Goal: Ask a question: Seek information or help from site administrators or community

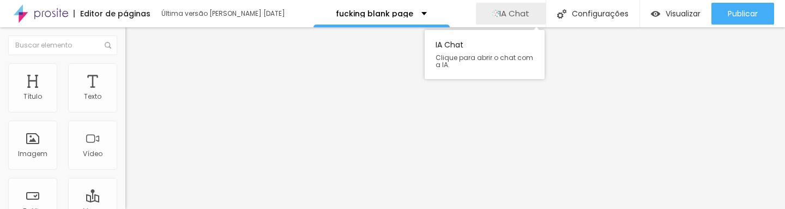
click at [528, 19] on button "IA Chat" at bounding box center [511, 14] width 70 height 22
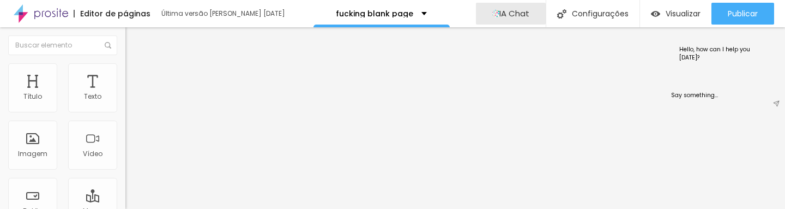
click at [687, 93] on textarea at bounding box center [725, 99] width 119 height 26
click at [696, 108] on textarea at bounding box center [725, 99] width 119 height 26
click at [692, 51] on div "Hello, how can I help you [DATE]?" at bounding box center [714, 53] width 84 height 26
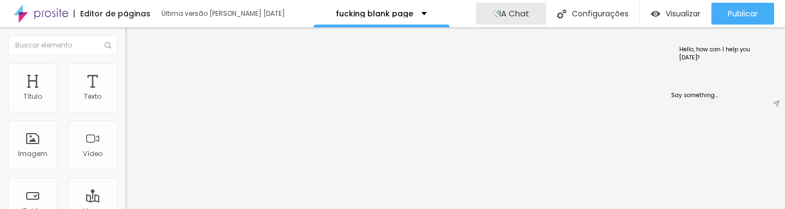
click at [696, 55] on div "Hello, how can I help you [DATE]?" at bounding box center [714, 53] width 84 height 26
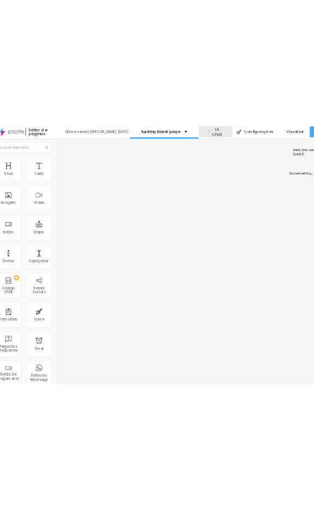
scroll to position [0, 81]
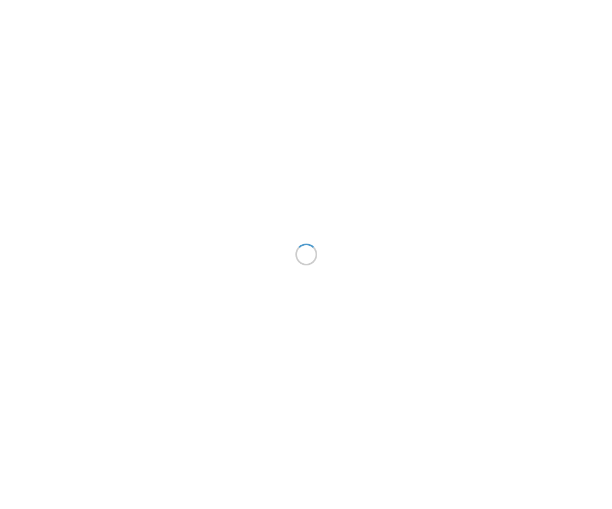
scroll to position [0, 82]
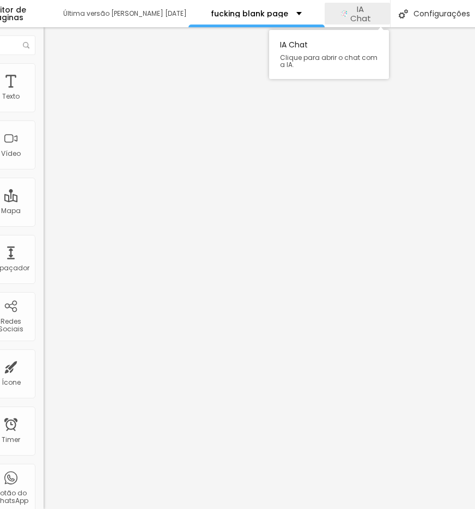
click at [366, 17] on span "IA Chat" at bounding box center [360, 13] width 27 height 19
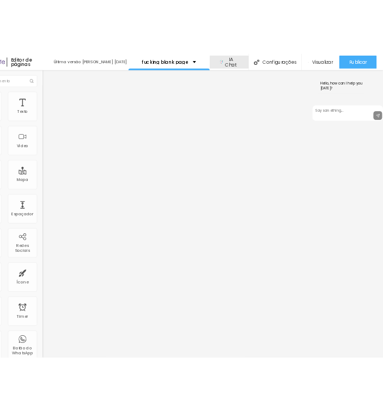
scroll to position [0, 53]
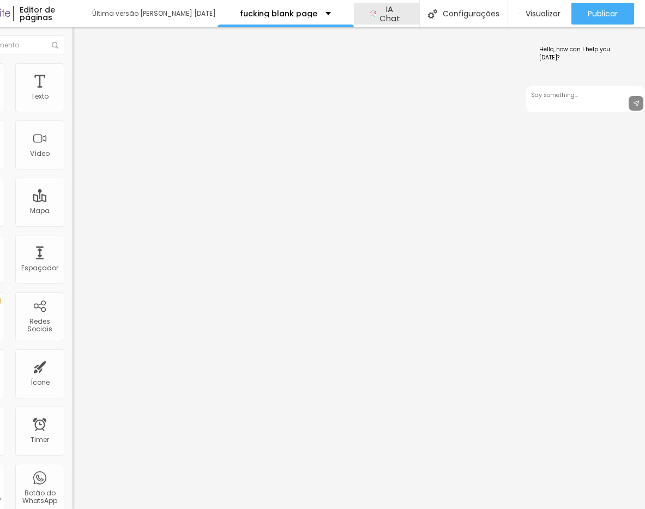
click at [475, 62] on div "Hello, how can I help you [DATE]?" at bounding box center [574, 53] width 84 height 26
click at [475, 202] on div at bounding box center [585, 268] width 119 height 482
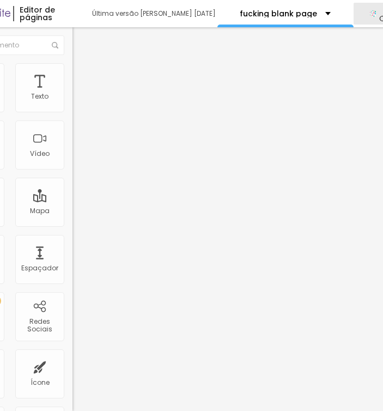
scroll to position [0, 0]
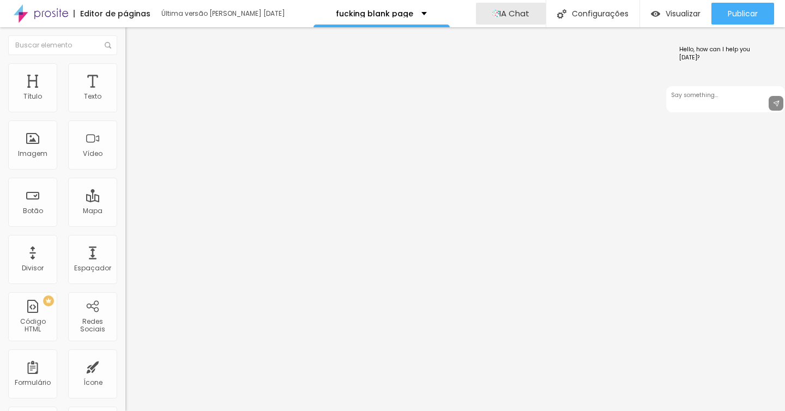
click at [475, 99] on textarea at bounding box center [725, 99] width 119 height 26
click at [475, 56] on div "Hello, how can I help you [DATE]?" at bounding box center [714, 53] width 84 height 26
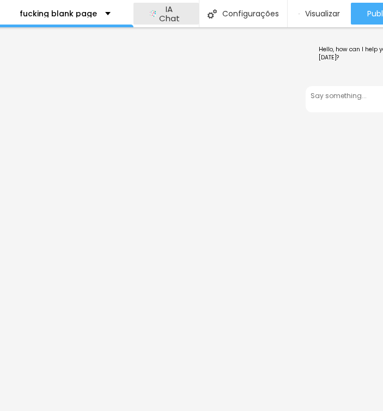
scroll to position [0, 314]
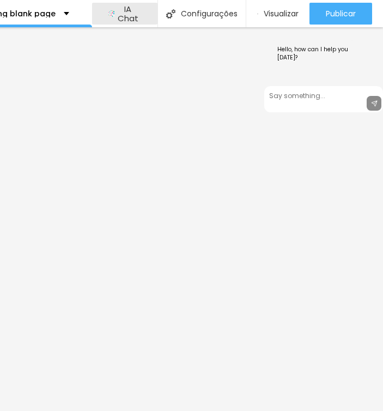
click at [336, 66] on div "Hello, how can I help you [DATE]?" at bounding box center [324, 53] width 106 height 39
click at [348, 105] on textarea at bounding box center [323, 99] width 119 height 26
click at [288, 150] on div at bounding box center [323, 219] width 119 height 384
click at [328, 95] on textarea at bounding box center [323, 99] width 119 height 26
click at [275, 52] on div "Hello, how can I help you [DATE]?" at bounding box center [313, 53] width 84 height 26
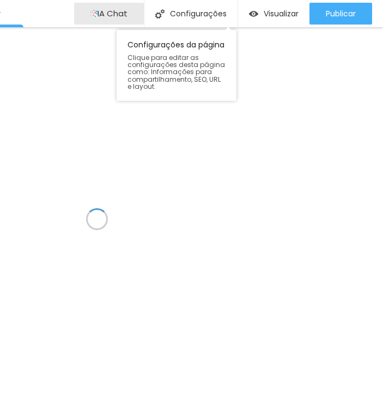
scroll to position [0, 245]
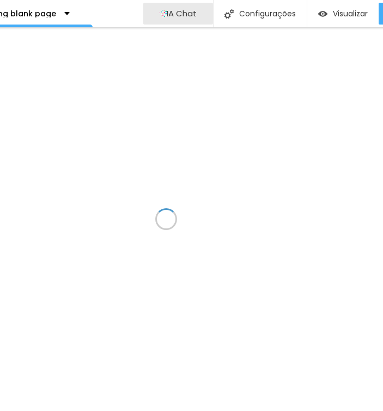
drag, startPoint x: 198, startPoint y: 15, endPoint x: 305, endPoint y: 128, distance: 155.7
click at [198, 14] on button "IA Chat" at bounding box center [178, 14] width 70 height 22
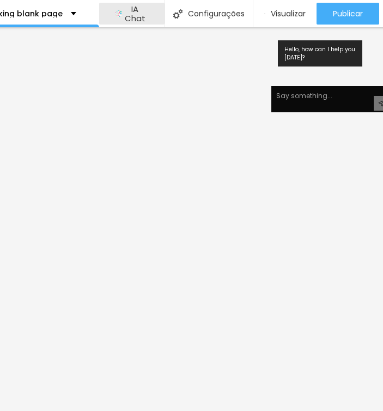
scroll to position [0, 314]
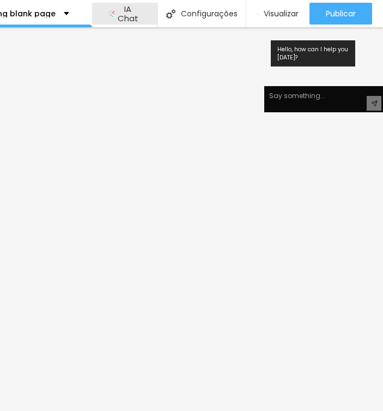
click at [303, 73] on div "Hello, how can I help you [DATE]?" at bounding box center [323, 53] width 119 height 52
click at [300, 59] on div "Hello, how can I help you [DATE]?" at bounding box center [313, 53] width 84 height 26
click at [293, 55] on div "Hello, how can I help you [DATE]?" at bounding box center [313, 53] width 84 height 26
click at [318, 95] on textarea at bounding box center [323, 99] width 119 height 26
click at [319, 104] on textarea at bounding box center [323, 99] width 119 height 26
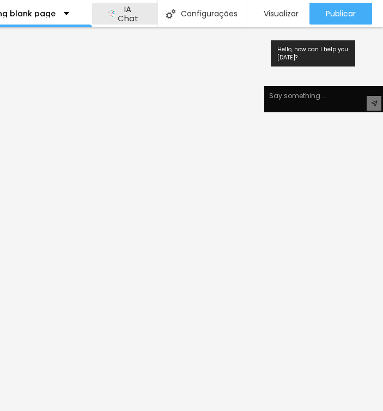
click at [323, 95] on textarea at bounding box center [323, 99] width 119 height 26
click at [309, 98] on textarea at bounding box center [323, 99] width 119 height 26
type textarea ",m"
click at [304, 45] on div "Hello, how can I help you [DATE]?" at bounding box center [313, 53] width 84 height 26
drag, startPoint x: 304, startPoint y: 54, endPoint x: 304, endPoint y: 69, distance: 14.7
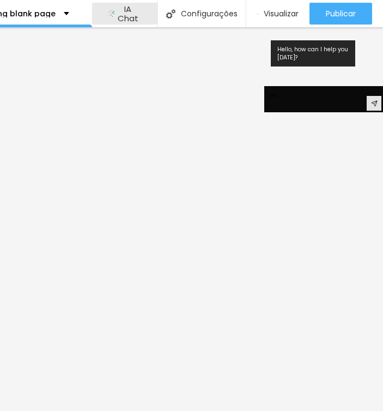
click at [304, 69] on div "Hello, how can I help you [DATE]?" at bounding box center [324, 53] width 106 height 39
click at [298, 56] on div "Hello, how can I help you [DATE]?" at bounding box center [313, 53] width 84 height 26
click at [298, 55] on div "Hello, how can I help you [DATE]?" at bounding box center [313, 53] width 84 height 26
click at [299, 54] on div "Hello, how can I help you [DATE]?" at bounding box center [313, 53] width 84 height 26
drag, startPoint x: 299, startPoint y: 54, endPoint x: 381, endPoint y: 37, distance: 84.6
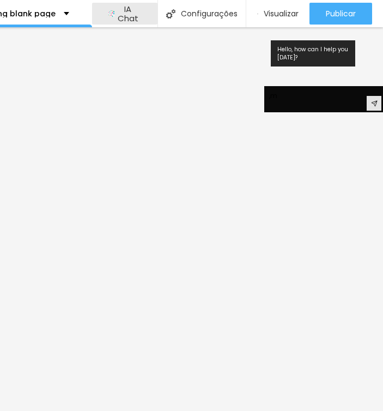
click at [299, 54] on div "Hello, how can I help you [DATE]?" at bounding box center [313, 53] width 84 height 26
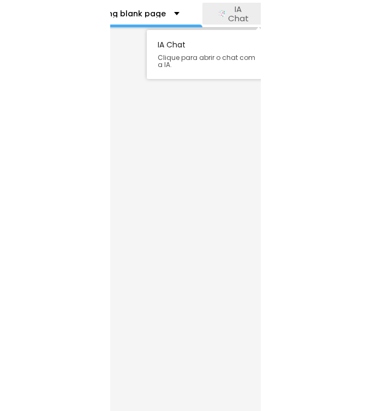
scroll to position [0, 316]
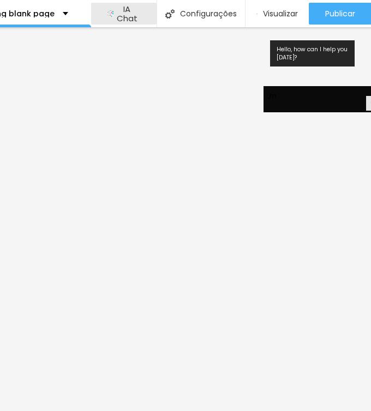
click at [338, 147] on div at bounding box center [322, 219] width 119 height 384
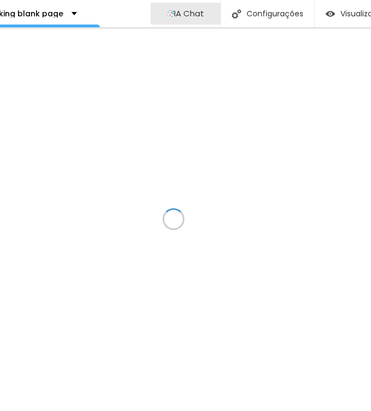
scroll to position [0, 238]
drag, startPoint x: 205, startPoint y: 16, endPoint x: 210, endPoint y: 23, distance: 7.9
click at [205, 16] on button "IA Chat" at bounding box center [186, 14] width 70 height 22
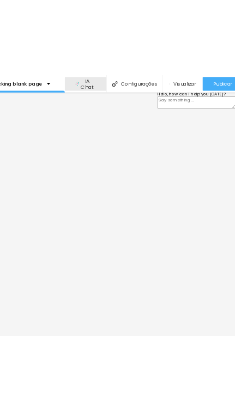
scroll to position [0, 327]
